Goal: Find specific page/section: Find specific page/section

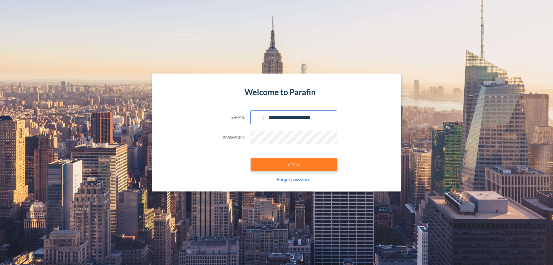
type input "**********"
click at [294, 164] on button "LOGIN" at bounding box center [293, 164] width 86 height 13
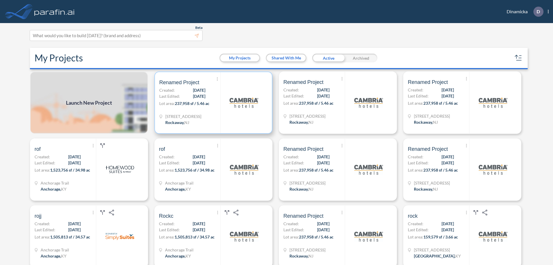
scroll to position [1, 0]
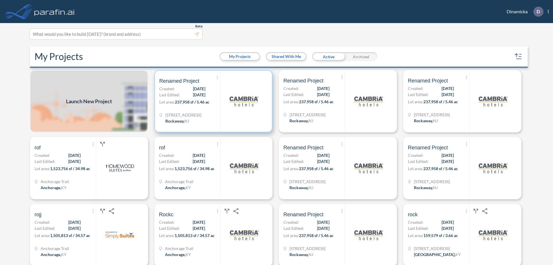
click at [212, 101] on p "Lot area: 237,958 sf / 5.46 ac" at bounding box center [189, 103] width 61 height 8
